Goal: Task Accomplishment & Management: Complete application form

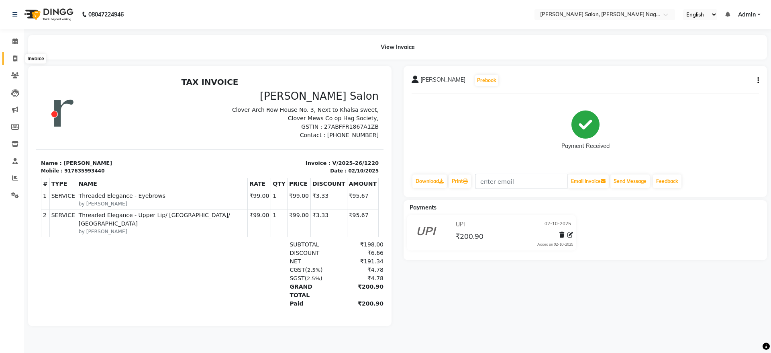
click at [16, 57] on icon at bounding box center [15, 58] width 4 height 6
select select "service"
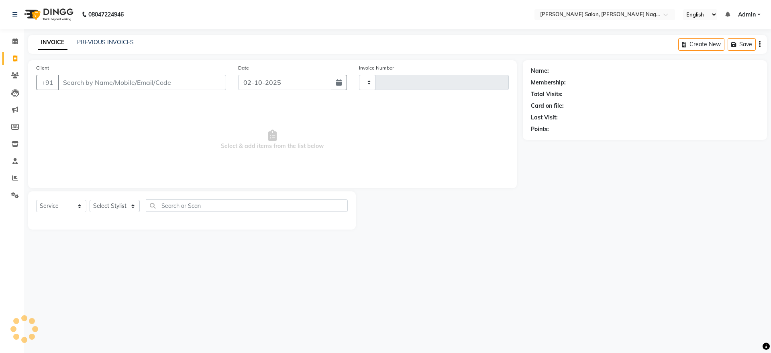
type input "1221"
select select "6221"
click at [17, 46] on link "Calendar" at bounding box center [11, 41] width 19 height 13
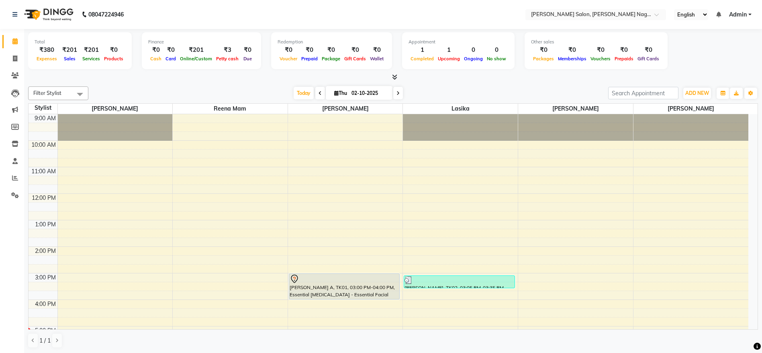
click at [346, 286] on div "[PERSON_NAME] A, TK01, 03:00 PM-04:00 PM, Essential [MEDICAL_DATA] - Essential …" at bounding box center [344, 286] width 110 height 25
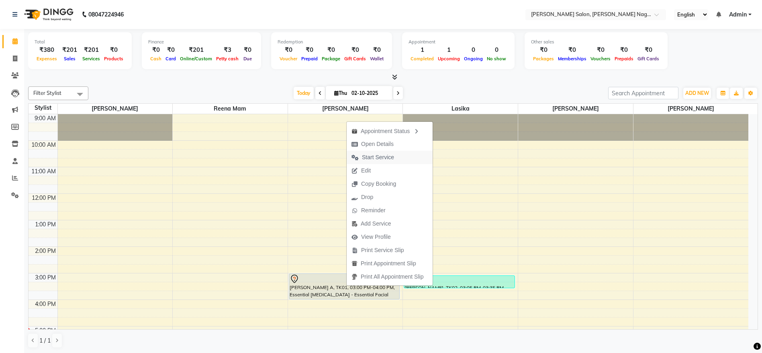
click at [392, 159] on span "Start Service" at bounding box center [378, 157] width 32 height 8
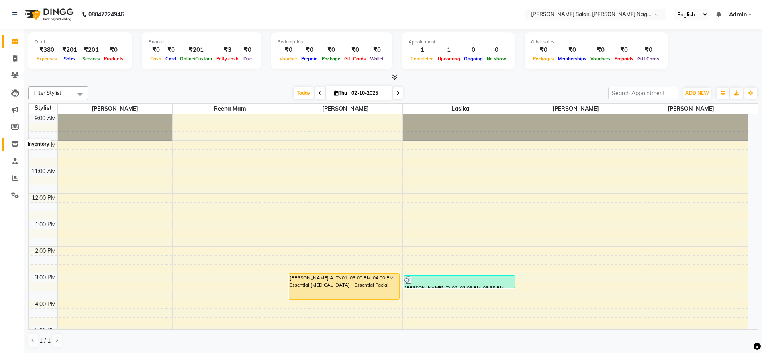
click at [16, 143] on icon at bounding box center [15, 144] width 7 height 6
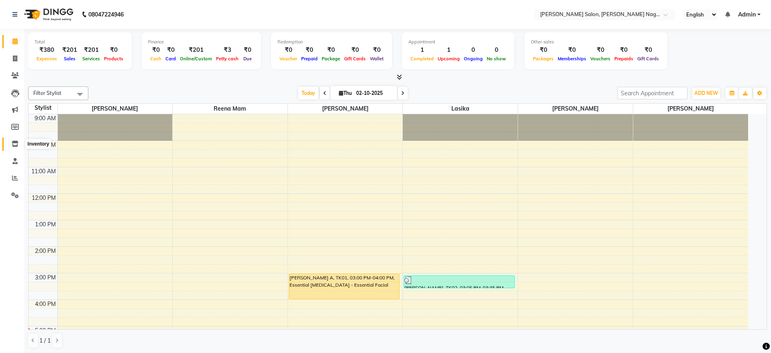
select select
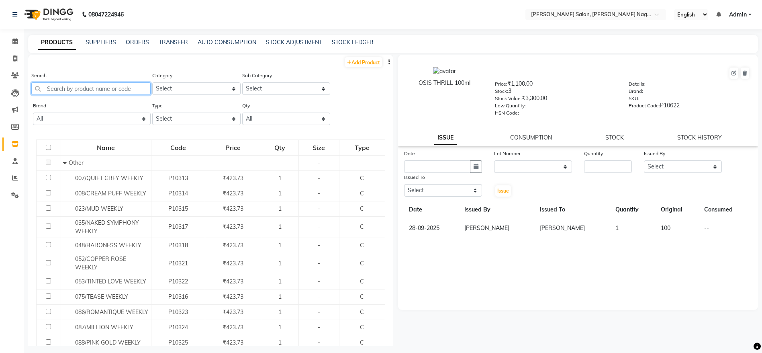
click at [120, 90] on input "text" at bounding box center [90, 88] width 119 height 12
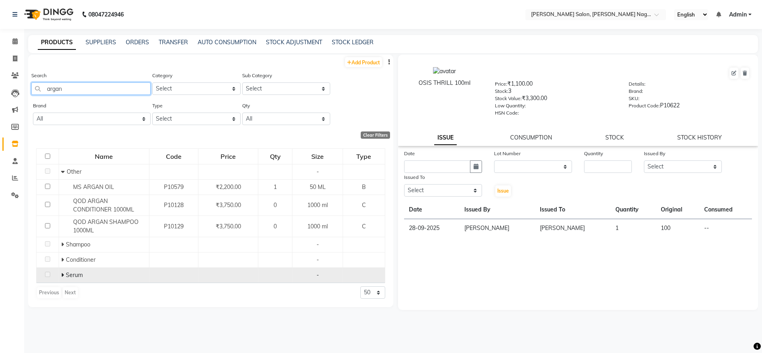
type input "argan"
click at [83, 273] on div "Serum" at bounding box center [104, 275] width 86 height 8
click at [65, 272] on span at bounding box center [63, 274] width 5 height 7
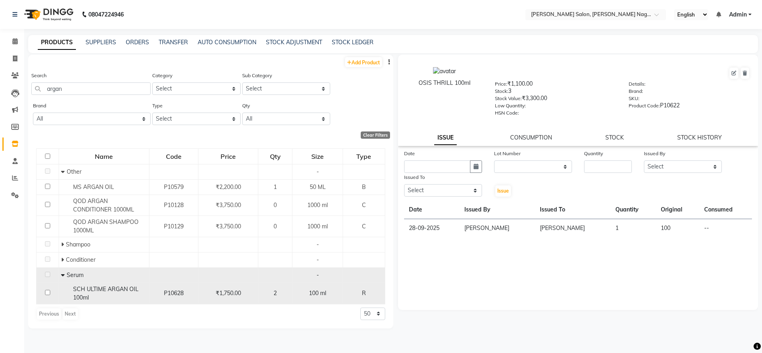
click at [101, 298] on div "SCH ULTIME ARGAN OIL 100ml" at bounding box center [104, 293] width 86 height 17
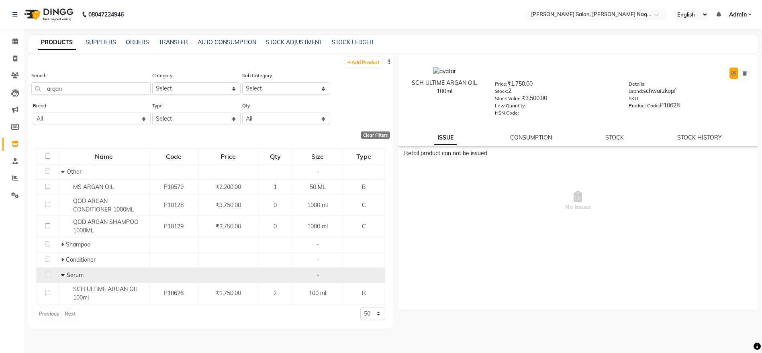
click at [735, 75] on icon at bounding box center [733, 73] width 5 height 5
select select "R"
select select "true"
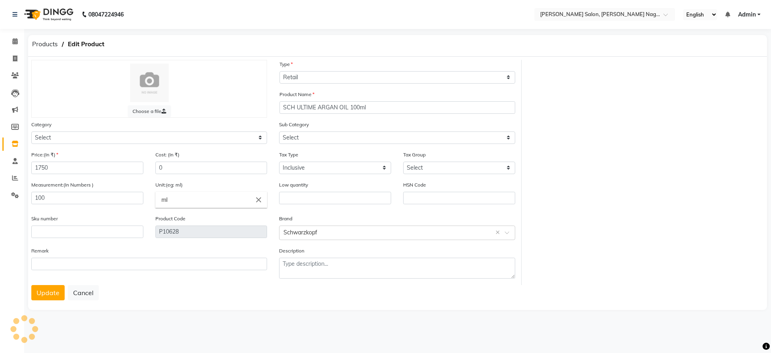
select select "1009501106"
select select "1009501100"
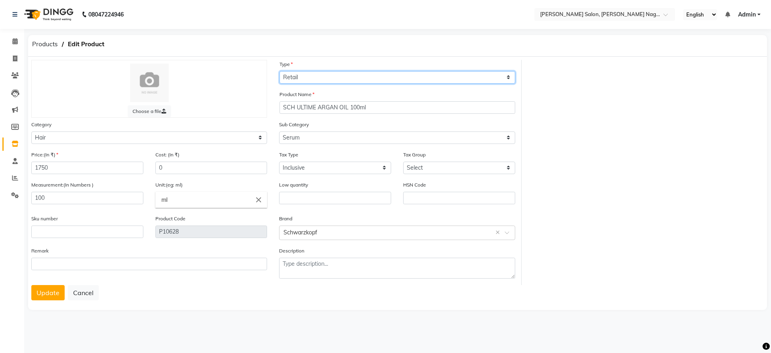
click at [376, 73] on select "Select Type Both Retail Consumable" at bounding box center [398, 77] width 236 height 12
select select "B"
click at [280, 71] on select "Select Type Both Retail Consumable" at bounding box center [398, 77] width 236 height 12
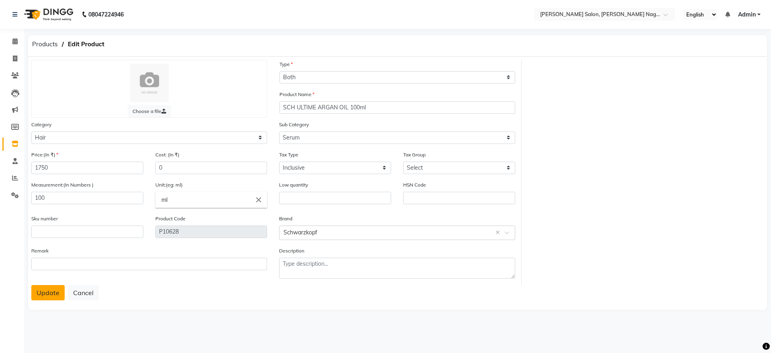
click at [51, 289] on button "Update" at bounding box center [47, 292] width 33 height 15
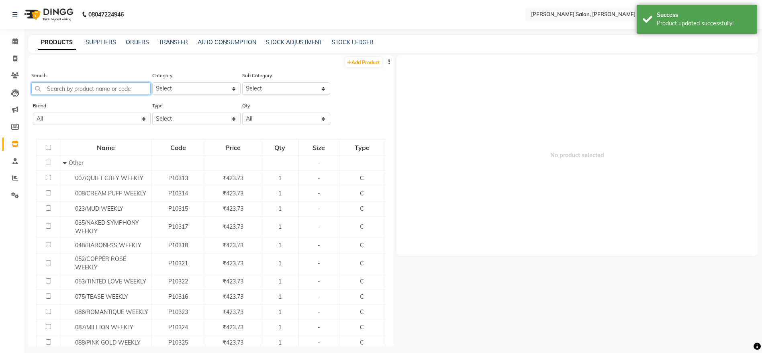
click at [92, 89] on input "text" at bounding box center [90, 88] width 119 height 12
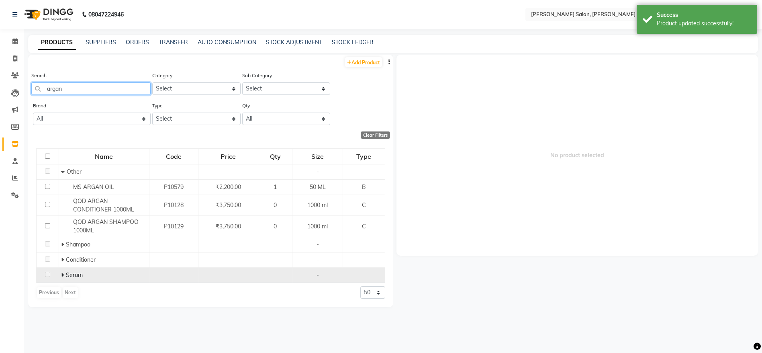
type input "argan"
click at [67, 275] on span "Serum" at bounding box center [74, 274] width 17 height 7
click at [62, 274] on icon at bounding box center [62, 275] width 3 height 6
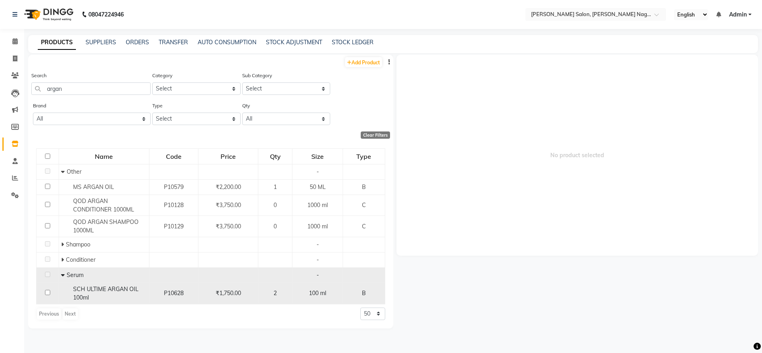
click at [92, 294] on div "SCH ULTIME ARGAN OIL 100ml" at bounding box center [104, 293] width 86 height 17
select select
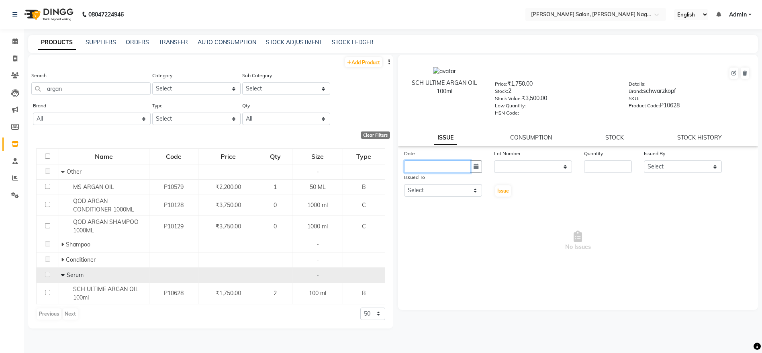
click at [447, 169] on input "text" at bounding box center [437, 166] width 66 height 12
select select "10"
select select "2025"
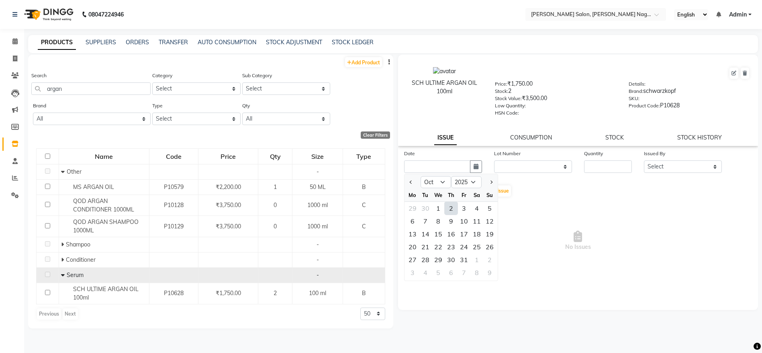
click at [449, 205] on div "2" at bounding box center [451, 208] width 13 height 13
type input "02-10-2025"
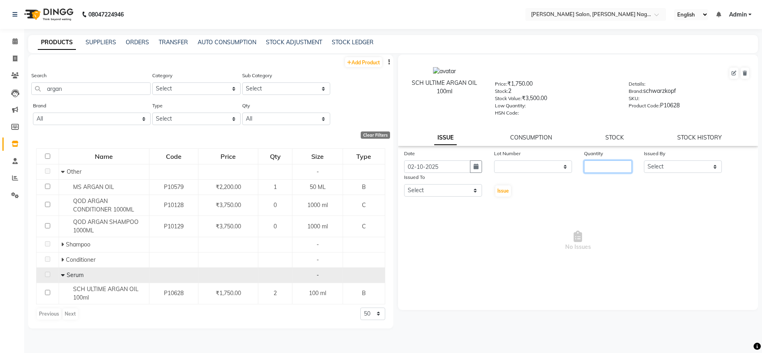
click at [598, 167] on input "number" at bounding box center [608, 166] width 48 height 12
type input "1"
click at [698, 165] on select "Select [PERSON_NAME] lasika [PERSON_NAME] mam [PERSON_NAME] [PERSON_NAME]" at bounding box center [683, 166] width 78 height 12
select select "83987"
click at [644, 160] on select "Select [PERSON_NAME] lasika [PERSON_NAME] mam [PERSON_NAME] [PERSON_NAME]" at bounding box center [683, 166] width 78 height 12
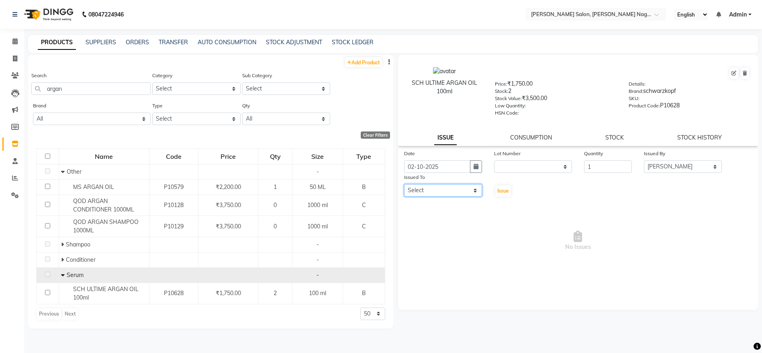
click at [445, 194] on select "Select [PERSON_NAME] lasika [PERSON_NAME] mam [PERSON_NAME] [PERSON_NAME]" at bounding box center [443, 190] width 78 height 12
select select "83987"
click at [404, 184] on select "Select [PERSON_NAME] lasika [PERSON_NAME] mam [PERSON_NAME] [PERSON_NAME]" at bounding box center [443, 190] width 78 height 12
click at [502, 192] on span "Issue" at bounding box center [503, 191] width 12 height 6
select select
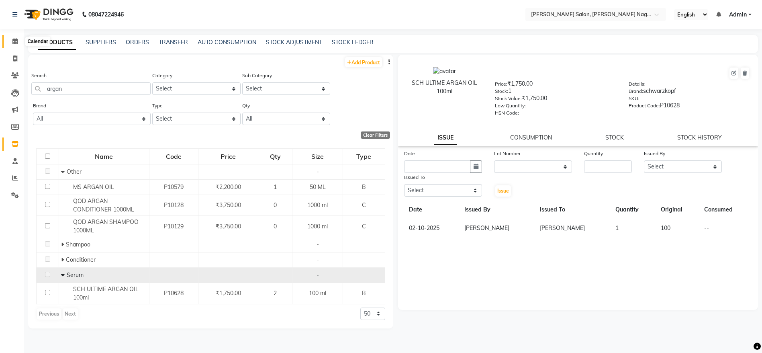
click at [14, 41] on icon at bounding box center [14, 41] width 5 height 6
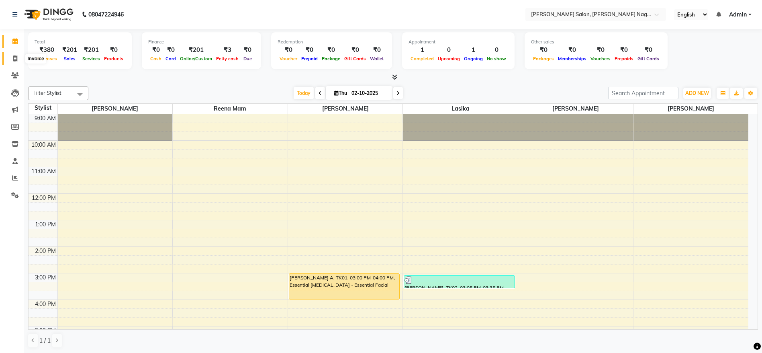
click at [14, 61] on span at bounding box center [15, 58] width 14 height 9
select select "service"
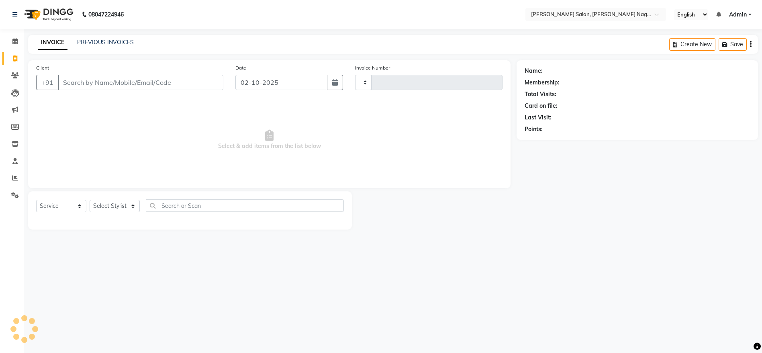
type input "1221"
select select "6221"
click at [112, 208] on select "Select Stylist [PERSON_NAME] lasika [PERSON_NAME] mam [PERSON_NAME] [PERSON_NAM…" at bounding box center [115, 206] width 50 height 12
select select "75189"
click at [90, 200] on select "Select Stylist [PERSON_NAME] lasika [PERSON_NAME] mam [PERSON_NAME] [PERSON_NAM…" at bounding box center [115, 206] width 50 height 12
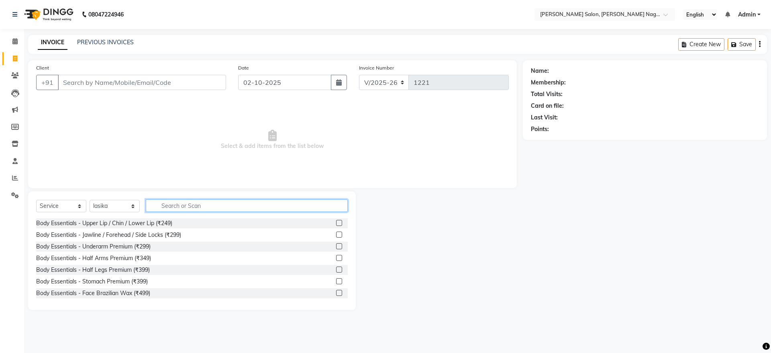
click at [219, 206] on input "text" at bounding box center [247, 205] width 202 height 12
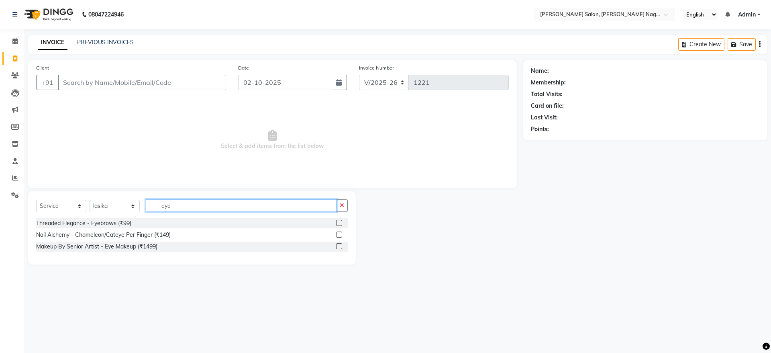
type input "eye"
click at [339, 222] on label at bounding box center [339, 223] width 6 height 6
click at [339, 222] on input "checkbox" at bounding box center [338, 222] width 5 height 5
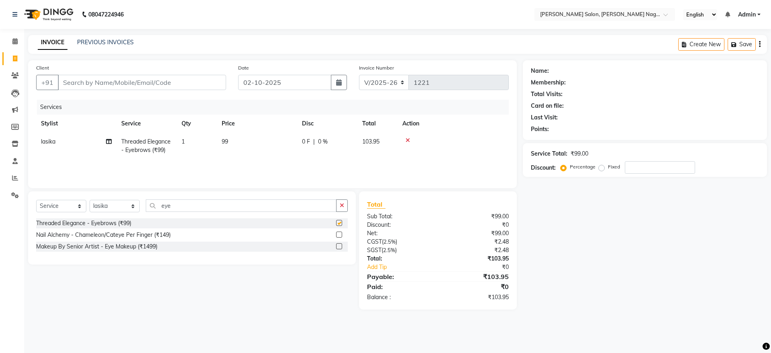
checkbox input "false"
click at [342, 200] on button "button" at bounding box center [342, 205] width 12 height 12
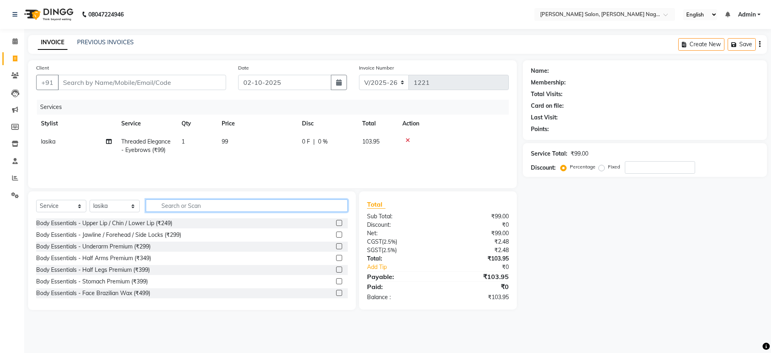
click at [322, 200] on input "text" at bounding box center [247, 205] width 202 height 12
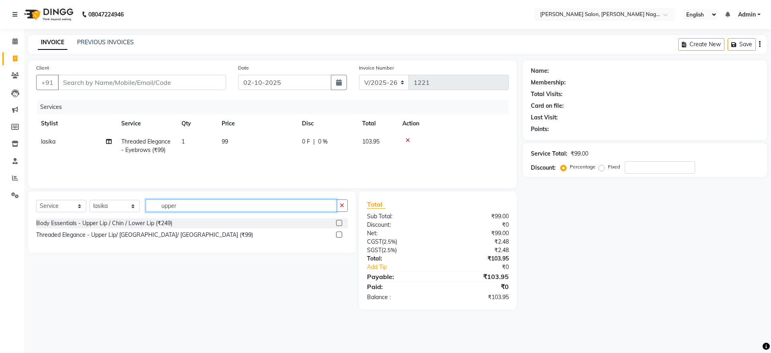
type input "upper"
click at [338, 235] on label at bounding box center [339, 234] width 6 height 6
click at [338, 235] on input "checkbox" at bounding box center [338, 234] width 5 height 5
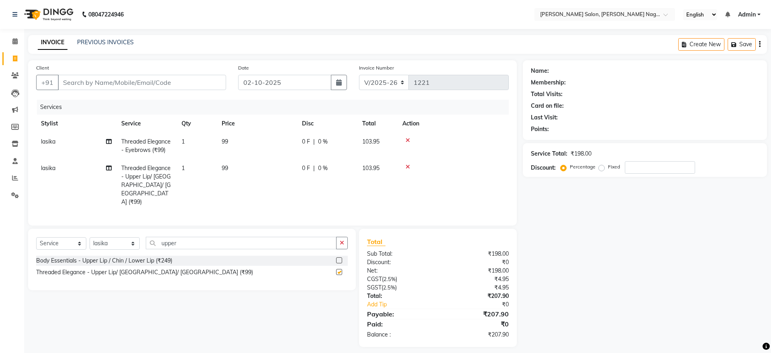
checkbox input "false"
click at [190, 80] on input "Client" at bounding box center [142, 82] width 168 height 15
type input "8"
type input "0"
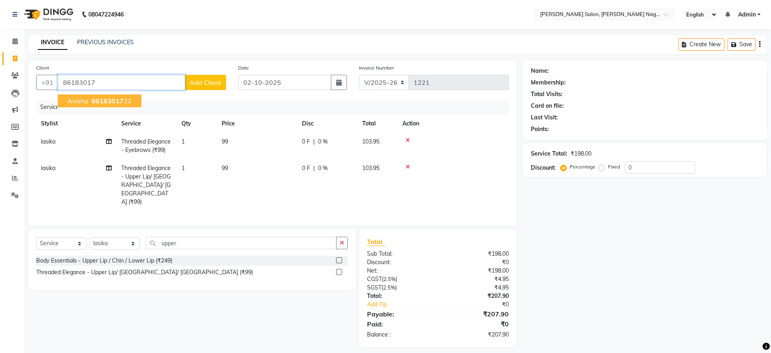
click at [103, 103] on span "86183017" at bounding box center [108, 101] width 32 height 8
type input "8618301722"
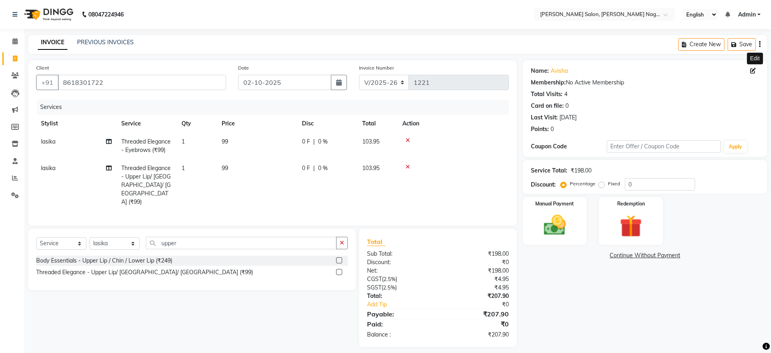
click at [754, 73] on icon at bounding box center [753, 71] width 6 height 6
select select "[DEMOGRAPHIC_DATA]"
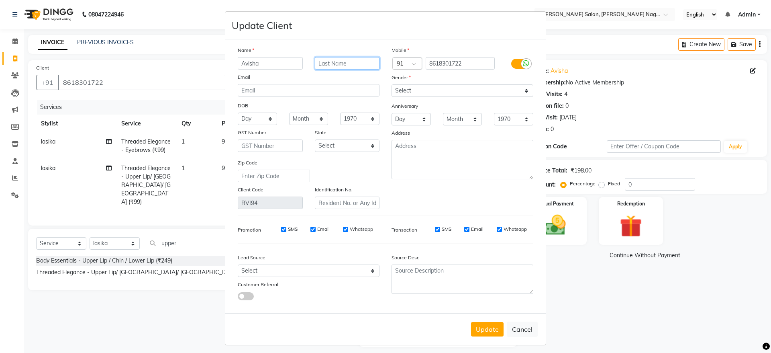
click at [332, 63] on input "text" at bounding box center [347, 63] width 65 height 12
type input "Agrawal"
click at [238, 63] on input "Avisha" at bounding box center [270, 63] width 65 height 12
type input "[PERSON_NAME]"
click at [486, 333] on button "Update" at bounding box center [487, 329] width 33 height 14
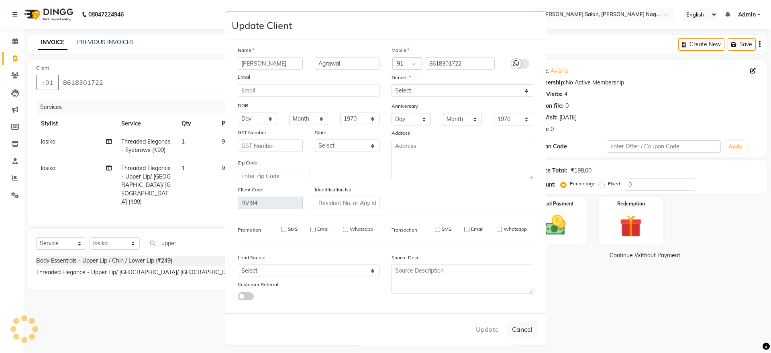
select select
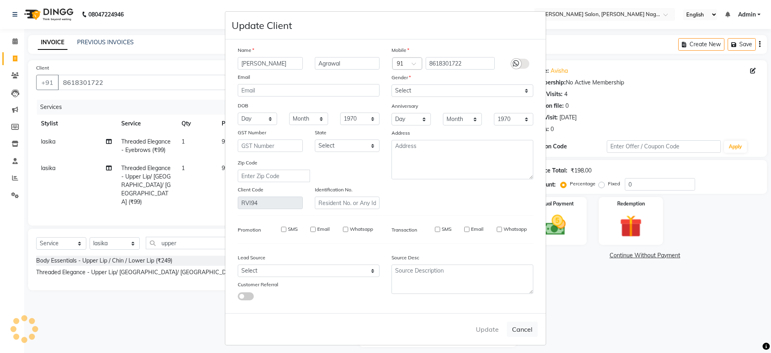
select select
checkbox input "false"
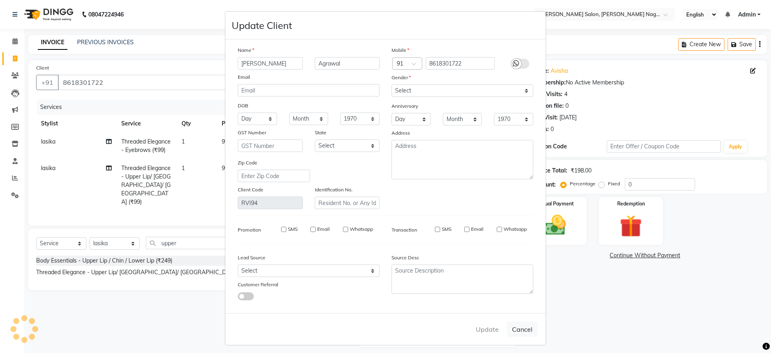
checkbox input "false"
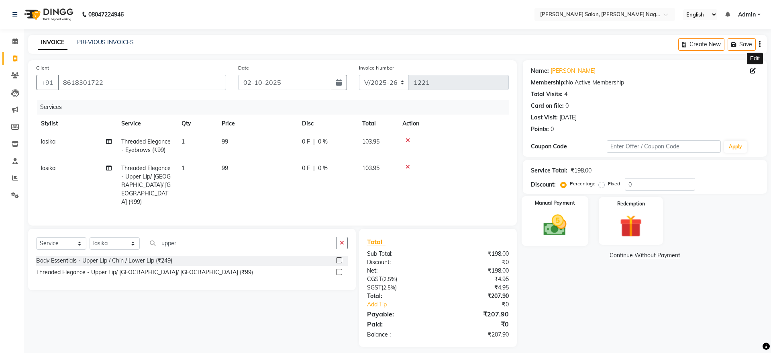
click at [548, 222] on img at bounding box center [554, 225] width 37 height 27
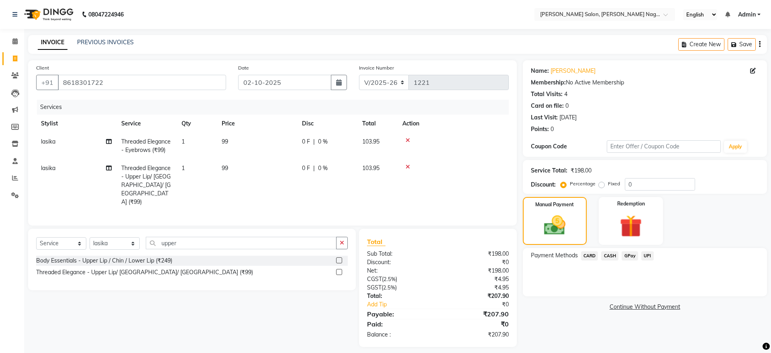
click at [647, 257] on span "UPI" at bounding box center [647, 255] width 12 height 9
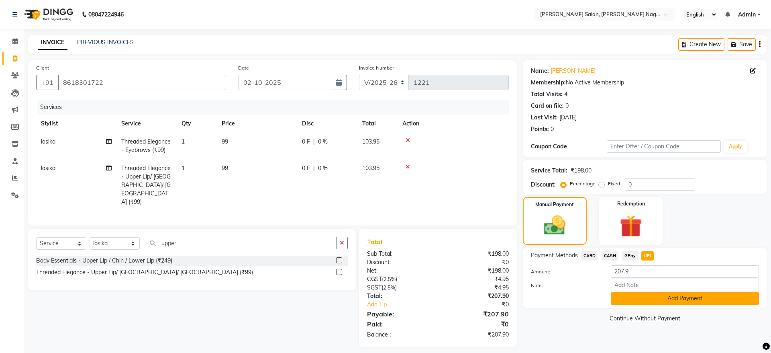
click at [689, 303] on button "Add Payment" at bounding box center [685, 298] width 148 height 12
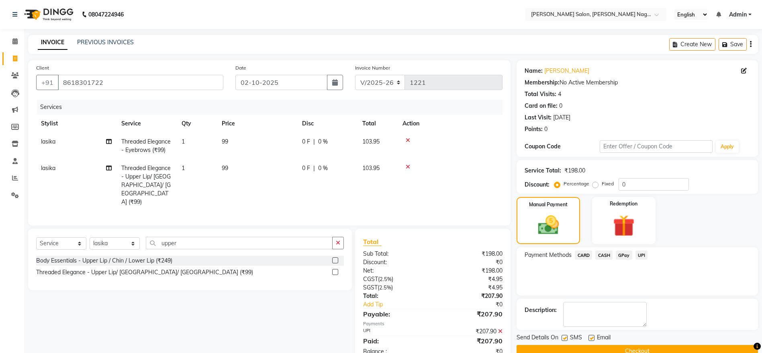
scroll to position [16, 0]
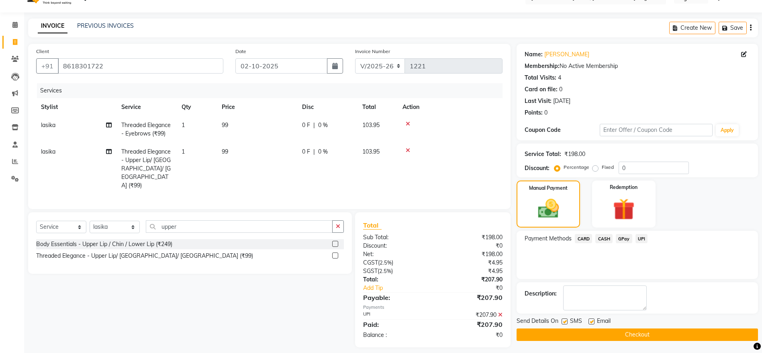
click at [663, 328] on button "Checkout" at bounding box center [636, 334] width 241 height 12
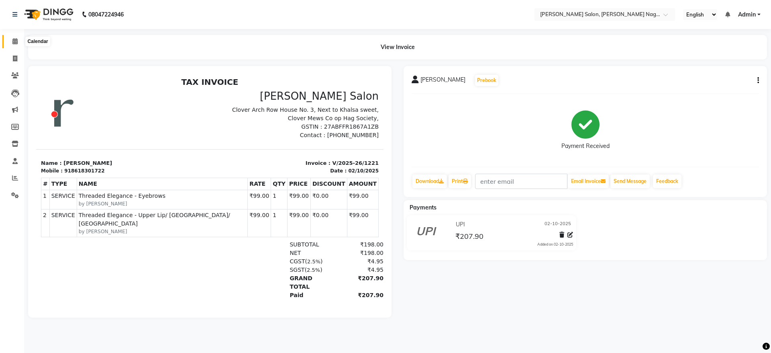
click at [14, 39] on icon at bounding box center [14, 41] width 5 height 6
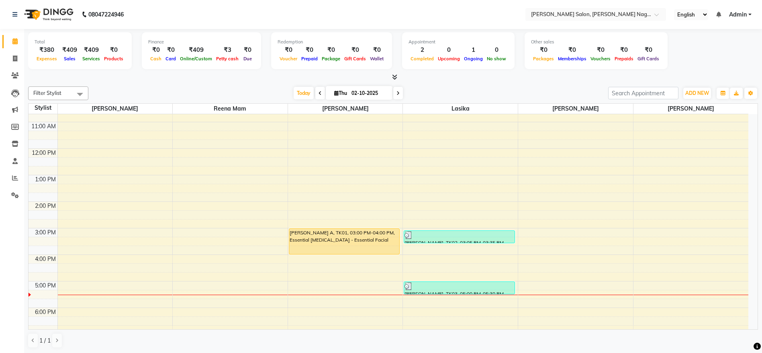
scroll to position [52, 0]
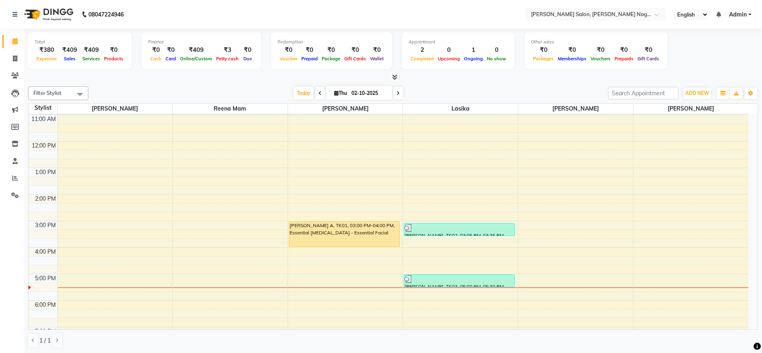
click at [369, 237] on div "[PERSON_NAME] A, TK01, 03:00 PM-04:00 PM, Essential [MEDICAL_DATA] - Essential …" at bounding box center [344, 233] width 110 height 25
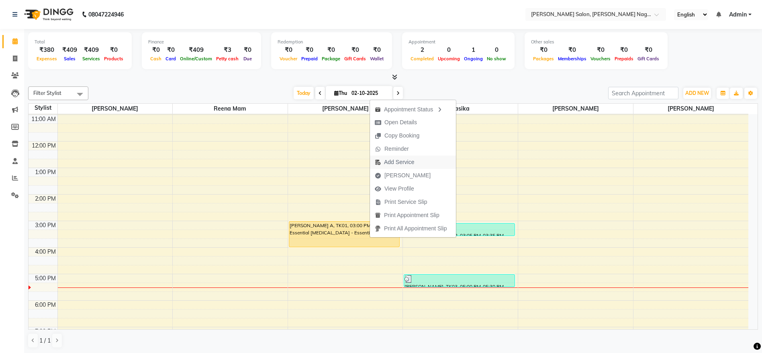
click at [410, 165] on span "Add Service" at bounding box center [399, 162] width 30 height 8
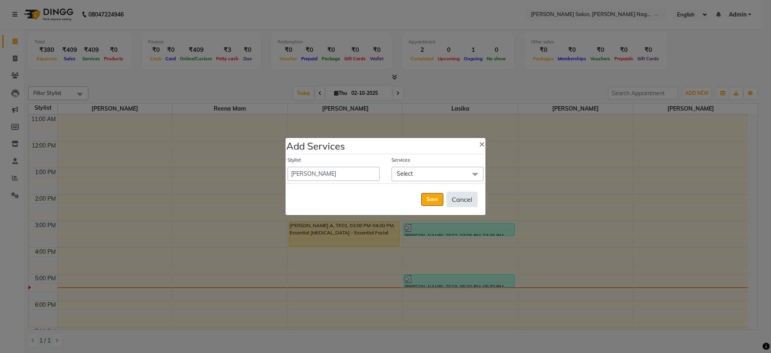
click at [471, 198] on button "Cancel" at bounding box center [462, 199] width 31 height 15
select select "74657"
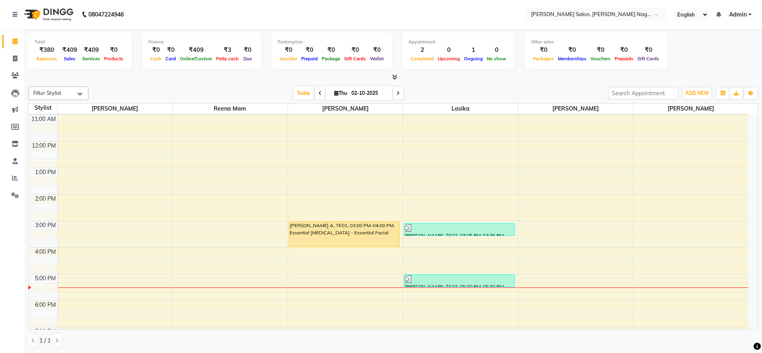
click at [350, 230] on div "[PERSON_NAME] A, TK01, 03:00 PM-04:00 PM, Essential [MEDICAL_DATA] - Essential …" at bounding box center [344, 233] width 110 height 25
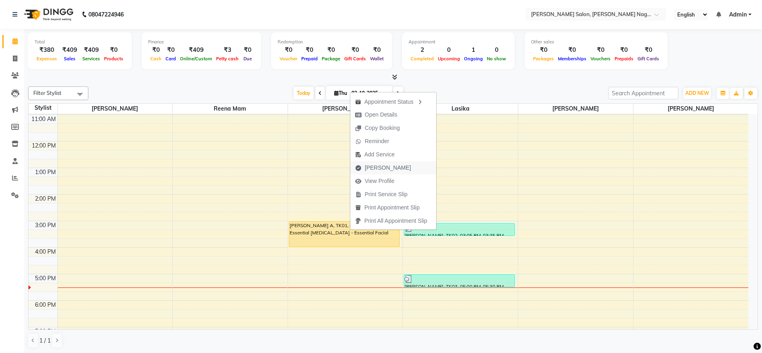
click at [390, 171] on span "[PERSON_NAME]" at bounding box center [388, 167] width 46 height 8
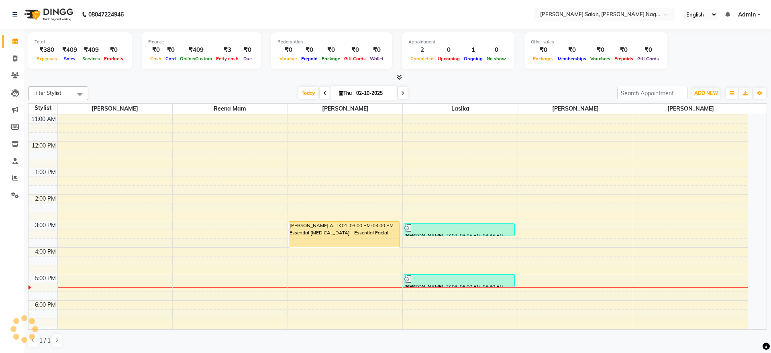
select select "6221"
select select "service"
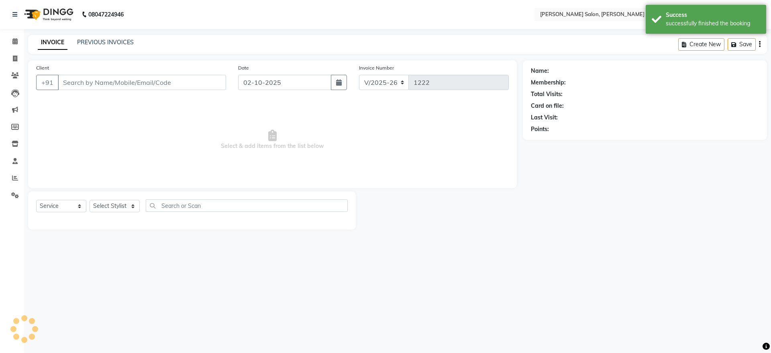
type input "8830515092"
select select "45786"
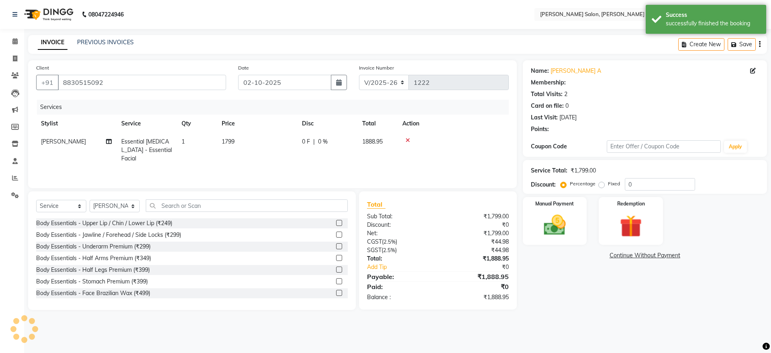
type input "20"
select select "2: Object"
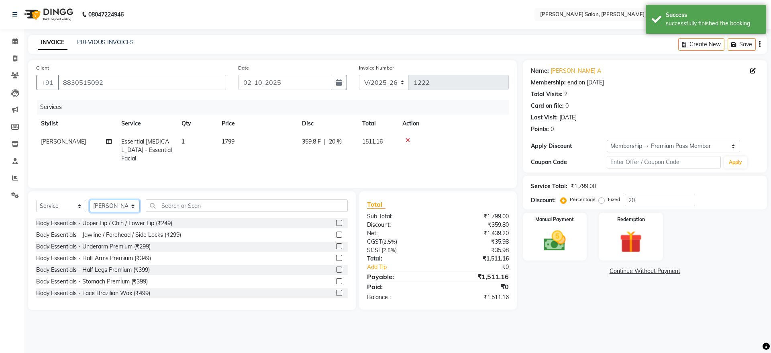
click at [107, 204] on select "Select Stylist [PERSON_NAME] lasika [PERSON_NAME] mam [PERSON_NAME] [PERSON_NAM…" at bounding box center [115, 206] width 50 height 12
select select "83987"
click at [90, 200] on select "Select Stylist [PERSON_NAME] lasika [PERSON_NAME] mam [PERSON_NAME] [PERSON_NAM…" at bounding box center [115, 206] width 50 height 12
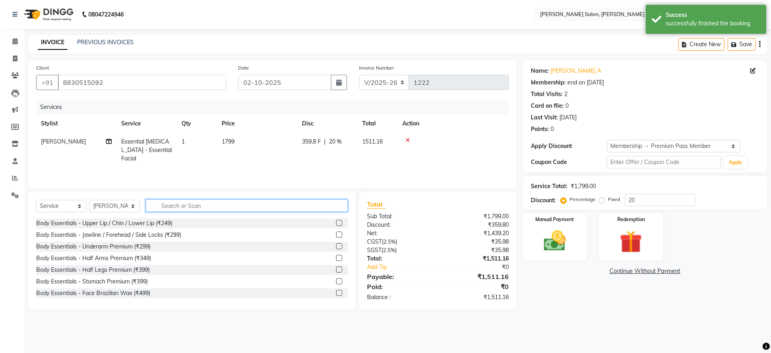
click at [204, 208] on input "text" at bounding box center [247, 205] width 202 height 12
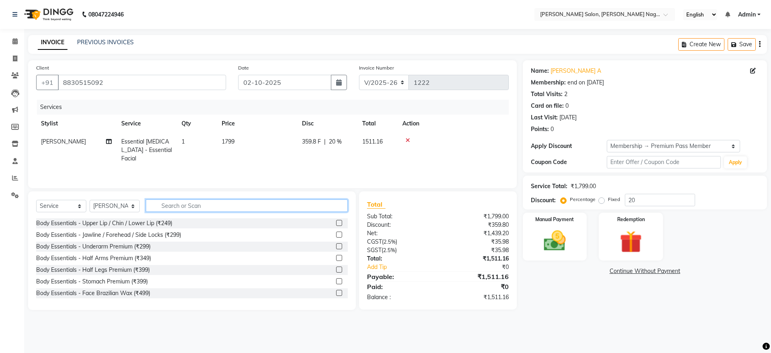
click at [204, 208] on input "text" at bounding box center [247, 205] width 202 height 12
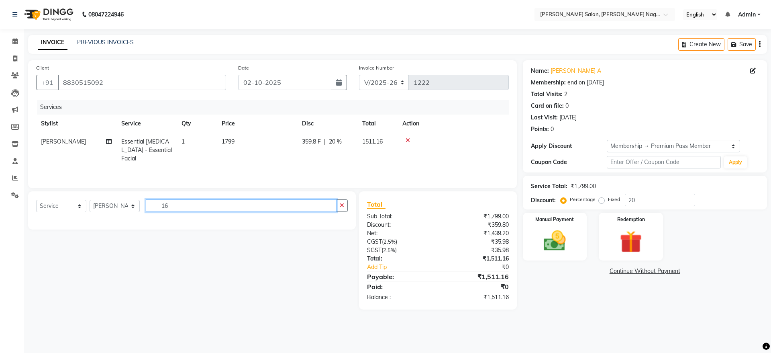
type input "1"
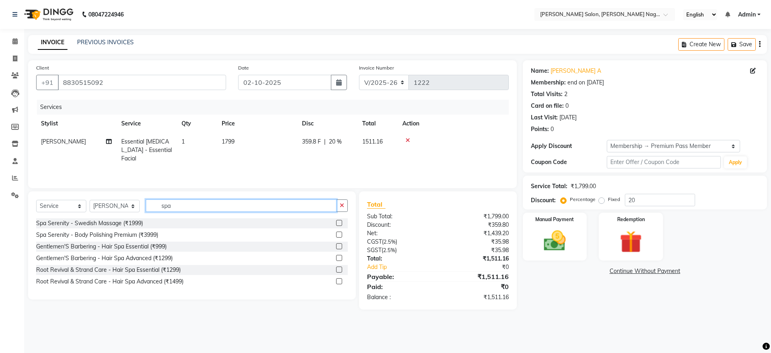
type input "spa"
click at [337, 278] on label at bounding box center [339, 281] width 6 height 6
click at [337, 279] on input "checkbox" at bounding box center [338, 281] width 5 height 5
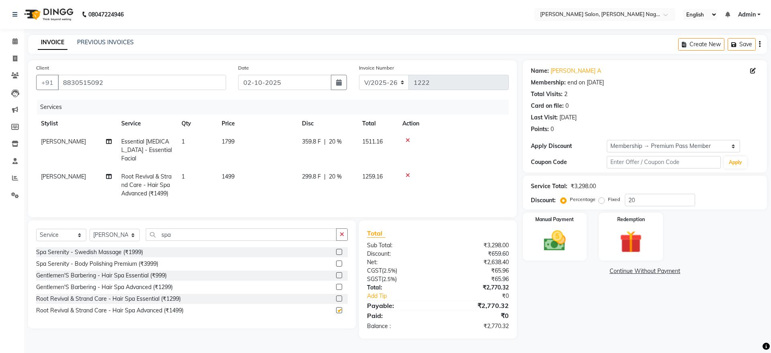
checkbox input "false"
click at [230, 173] on span "1499" at bounding box center [228, 176] width 13 height 7
select select "83987"
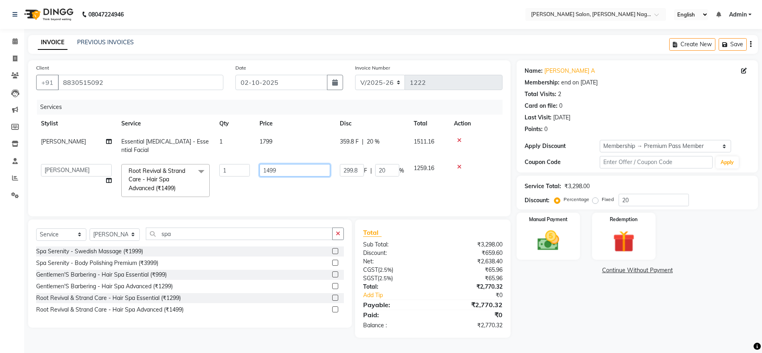
click at [290, 168] on input "1499" at bounding box center [294, 170] width 71 height 12
type input "1699"
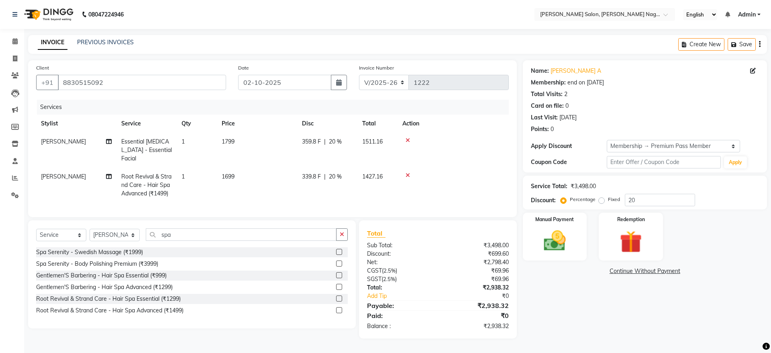
click at [138, 178] on span "Root Revival & Strand Care - Hair Spa Advanced (₹1499)" at bounding box center [146, 185] width 50 height 24
select select "83987"
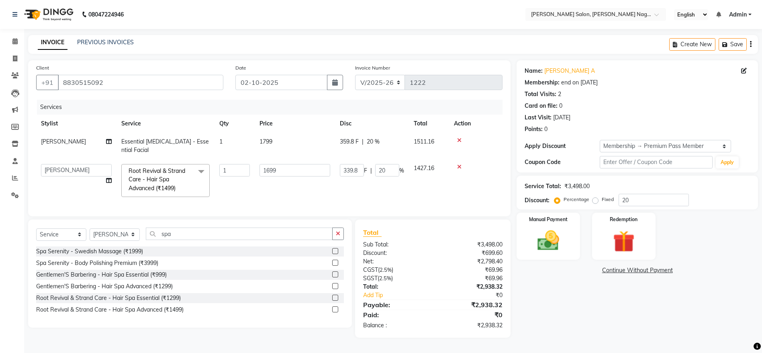
click at [140, 179] on span "Root Revival & Strand Care - Hair Spa Advanced (₹1499)" at bounding box center [157, 179] width 57 height 24
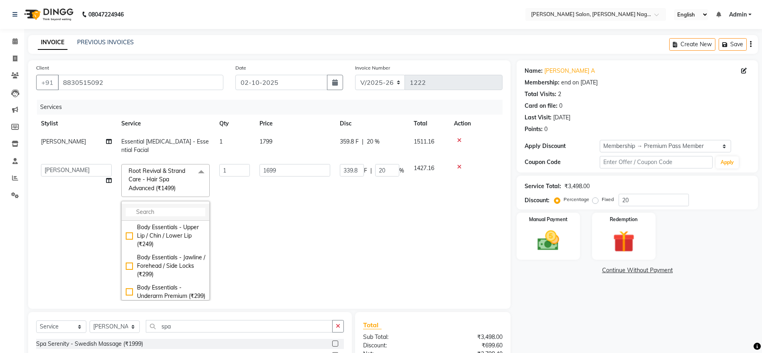
click at [159, 209] on input "multiselect-search" at bounding box center [166, 212] width 80 height 8
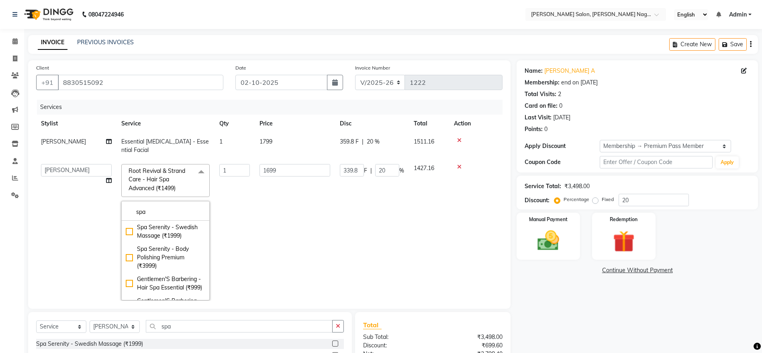
type input "spa"
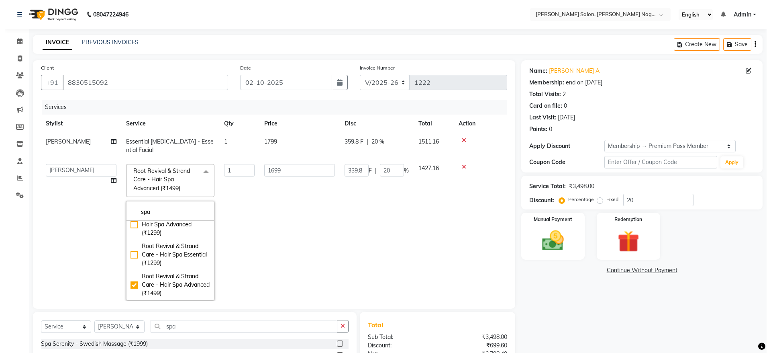
scroll to position [102, 0]
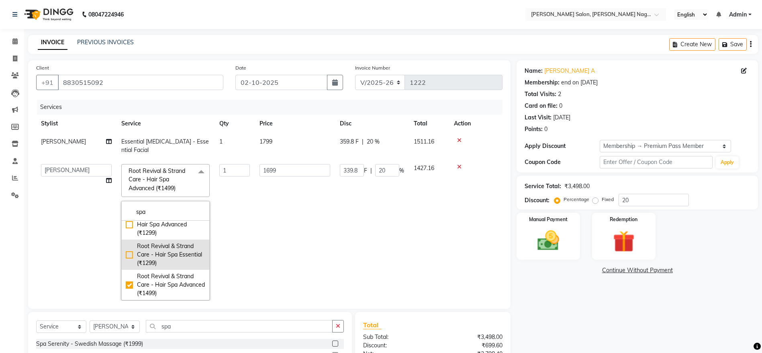
click at [166, 254] on div "Root Revival & Strand Care - Hair Spa Essential (₹1299)" at bounding box center [166, 254] width 80 height 25
checkbox input "true"
checkbox input "false"
type input "1299"
type input "259.8"
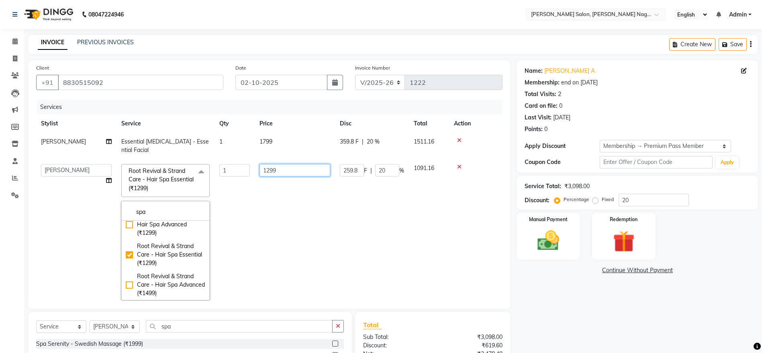
click at [293, 172] on input "1299" at bounding box center [294, 170] width 71 height 12
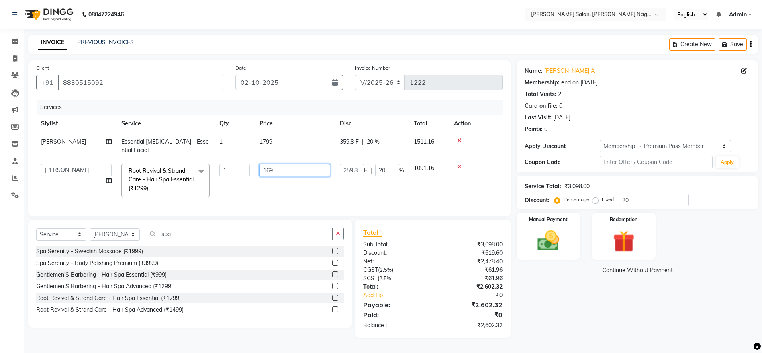
type input "1699"
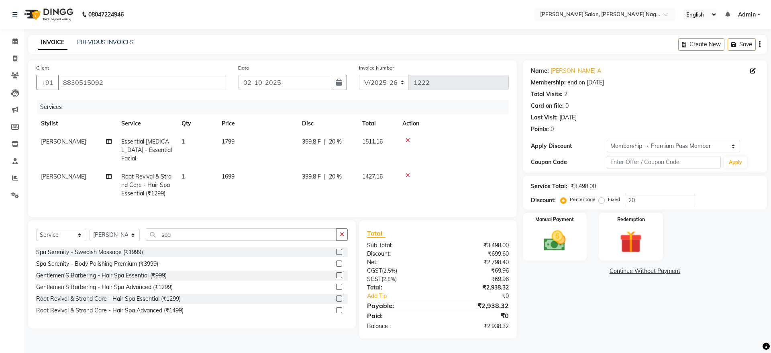
scroll to position [0, 6]
